Goal: Information Seeking & Learning: Learn about a topic

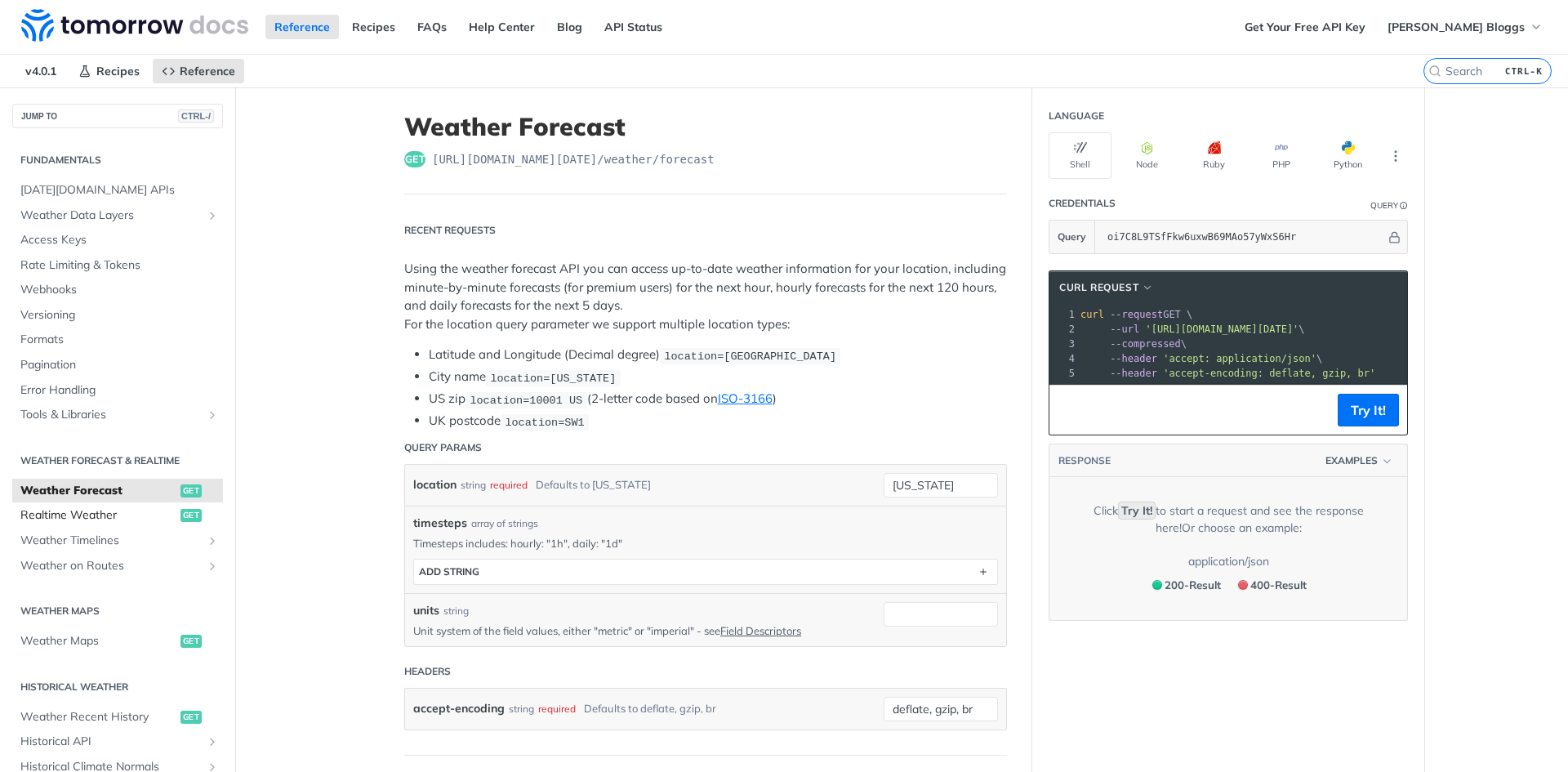
drag, startPoint x: 0, startPoint y: 0, endPoint x: 113, endPoint y: 513, distance: 525.3
click at [113, 513] on span "Realtime Weather" at bounding box center [98, 515] width 156 height 16
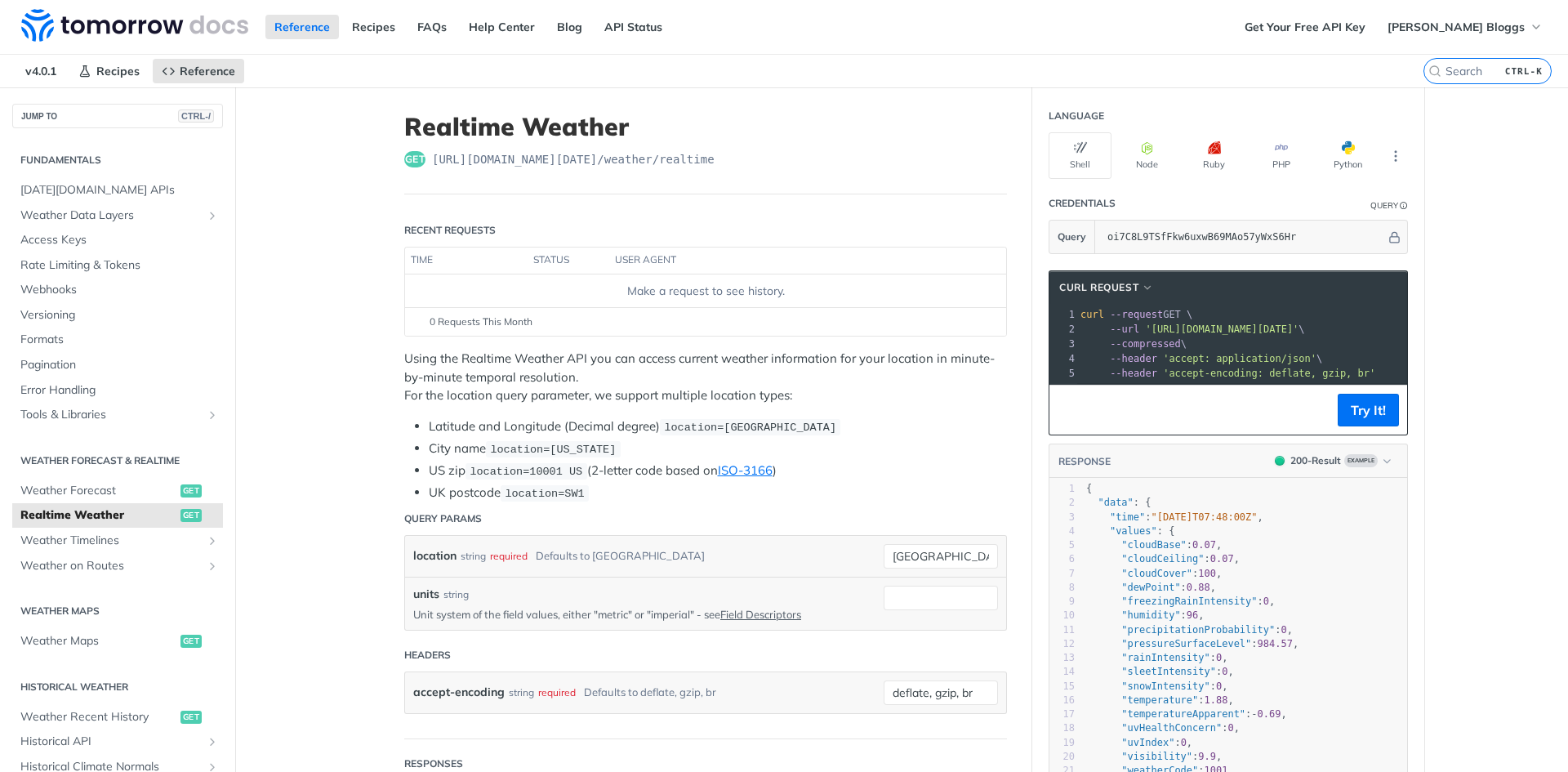
click at [1299, 334] on span "'https://api.tomorrow.io/v4/weather/realtime?location=toronto&apikey=oi7C8L9TSf…" at bounding box center [1222, 329] width 154 height 11
copy span "realtime"
